Goal: Transaction & Acquisition: Purchase product/service

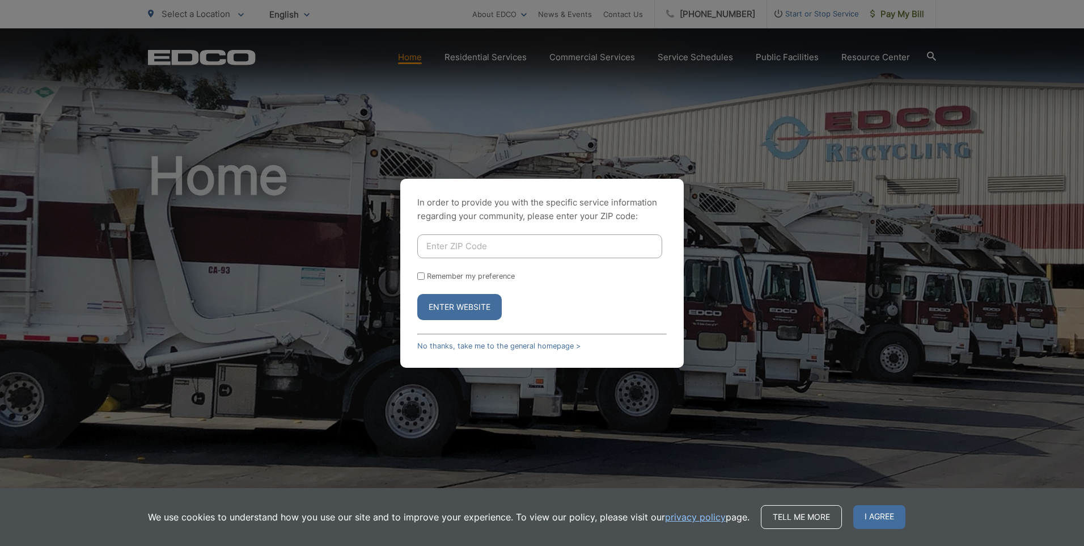
click at [464, 247] on input "Enter ZIP Code" at bounding box center [539, 246] width 245 height 24
type input "92081"
click at [460, 309] on button "Enter Website" at bounding box center [459, 307] width 84 height 26
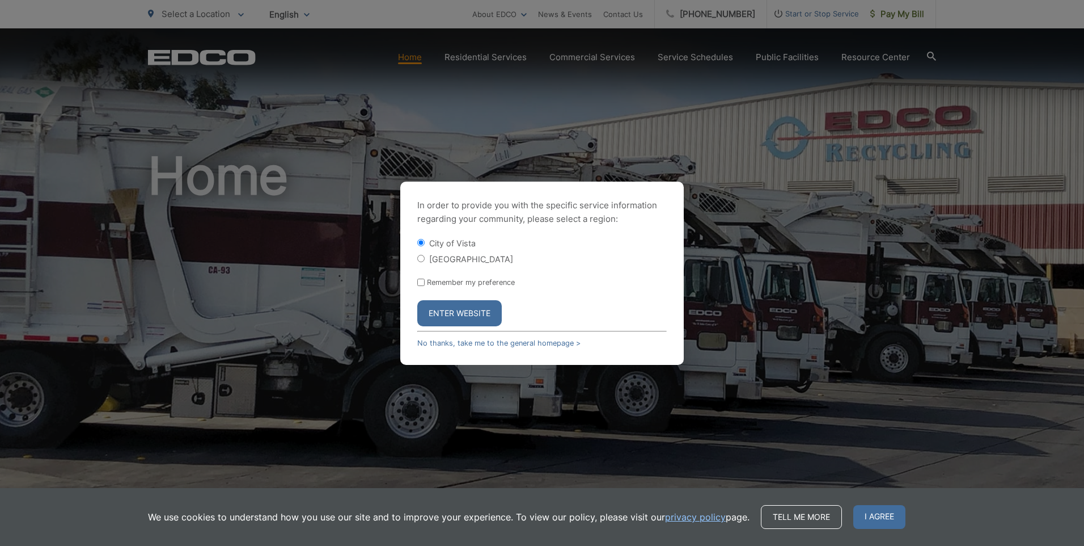
click at [447, 308] on button "Enter Website" at bounding box center [459, 313] width 84 height 26
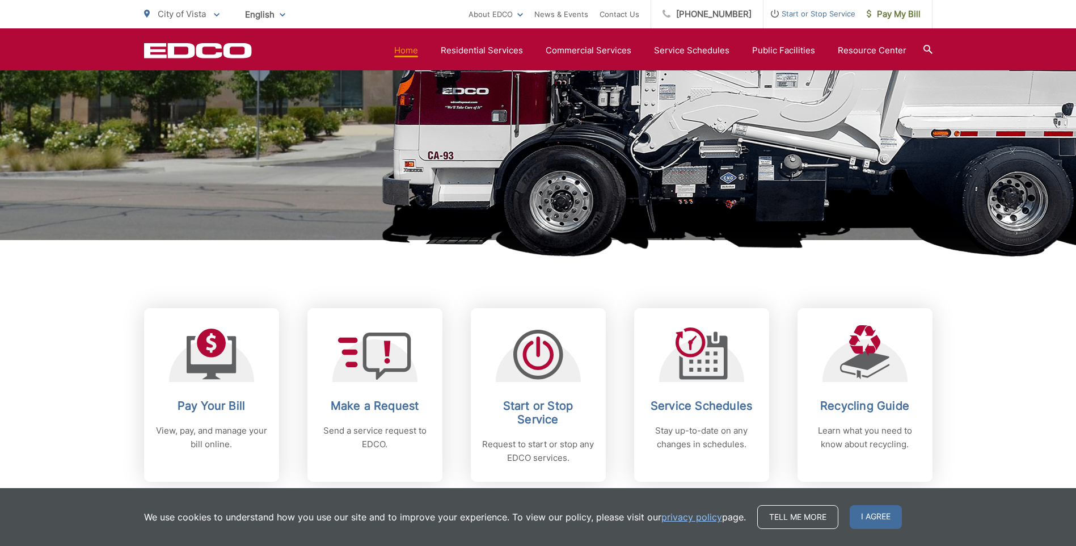
scroll to position [284, 0]
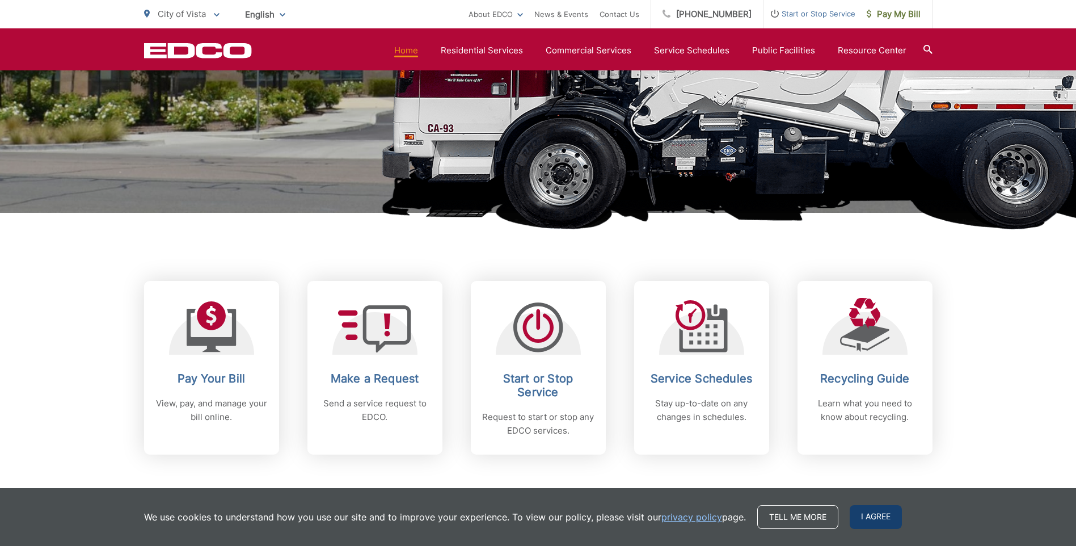
click at [878, 509] on span "I agree" at bounding box center [875, 517] width 52 height 24
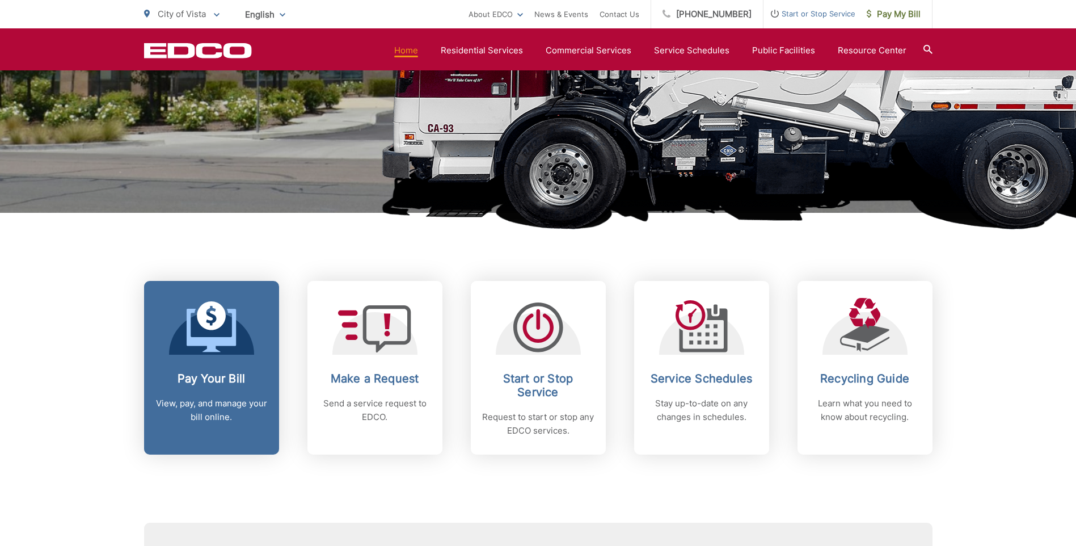
click at [207, 388] on div "Pay Your Bill View, pay, and manage your bill online." at bounding box center [211, 397] width 112 height 52
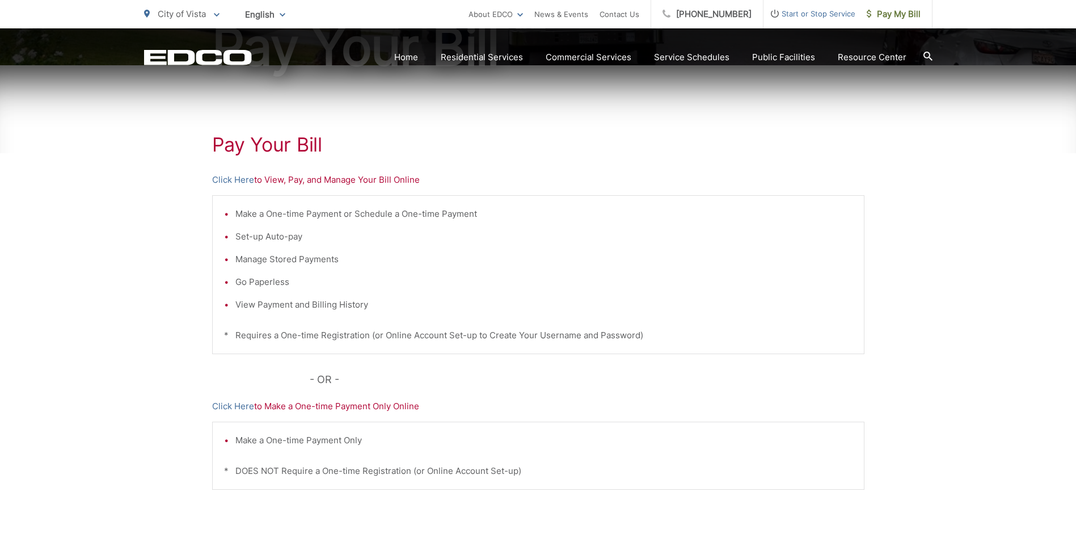
scroll to position [189, 0]
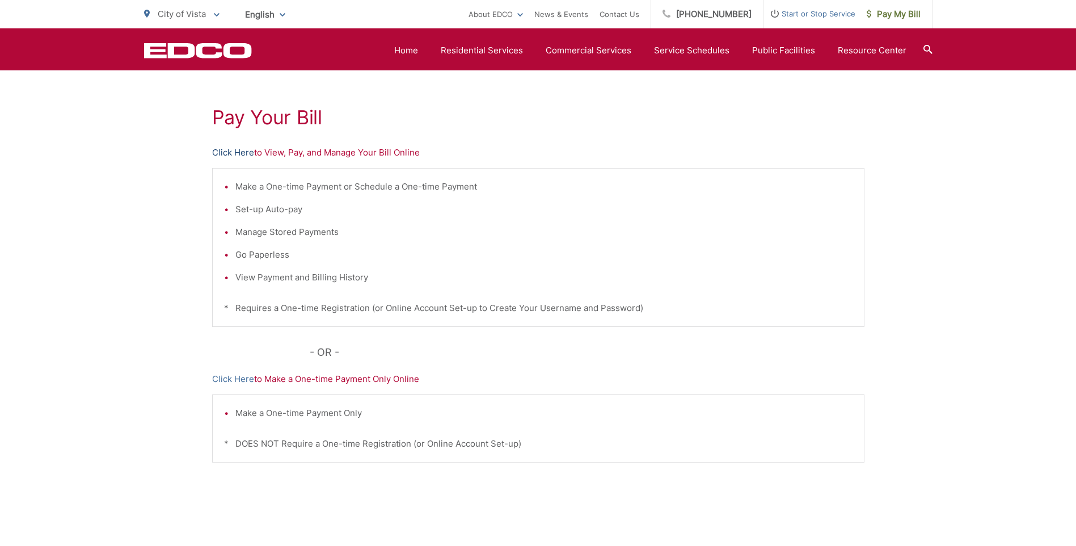
click at [242, 151] on link "Click Here" at bounding box center [233, 153] width 42 height 14
